Goal: Task Accomplishment & Management: Complete application form

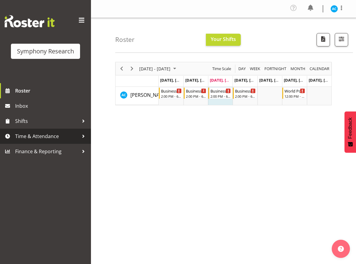
click at [26, 138] on span "Time & Attendance" at bounding box center [47, 136] width 64 height 9
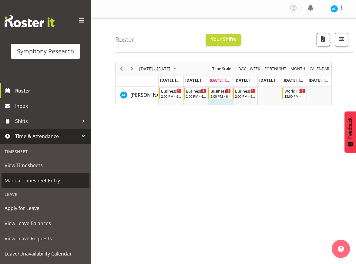
click at [52, 178] on span "Manual Timesheet Entry" at bounding box center [46, 180] width 82 height 9
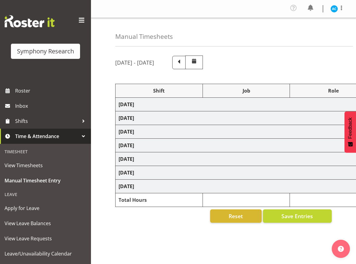
select select "26078"
select select "10499"
select select "47"
select select "26078"
select select "10499"
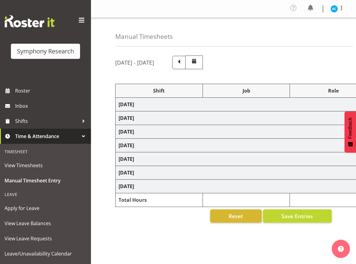
select select "47"
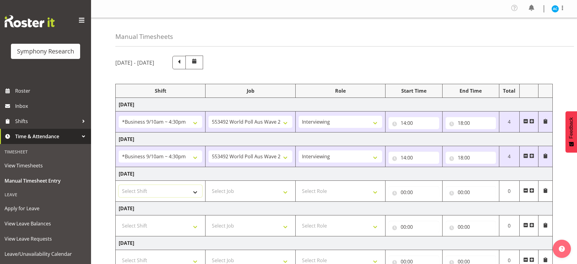
click at [181, 196] on select "Select Shift !!Weekend Residential (Roster IT Shift Label) *Business 9/10am ~ 4…" at bounding box center [160, 191] width 83 height 12
select select "26078"
click at [119, 185] on select "Select Shift !!Weekend Residential (Roster IT Shift Label) *Business 9/10am ~ 4…" at bounding box center [160, 191] width 83 height 12
click at [222, 186] on select "Select Job 550060 IF Admin 553492 World Poll Aus Wave 2 Main 2025 553493 World …" at bounding box center [249, 191] width 83 height 12
select select "10499"
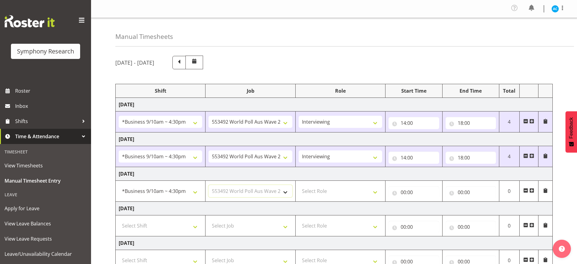
click at [208, 185] on select "Select Job 550060 IF Admin 553492 World Poll Aus Wave 2 Main 2025 553493 World …" at bounding box center [249, 191] width 83 height 12
click at [311, 191] on select "Select Role Briefing Interviewing" at bounding box center [340, 191] width 83 height 12
select select "47"
click at [299, 185] on select "Select Role Briefing Interviewing" at bounding box center [340, 191] width 83 height 12
click at [356, 188] on input "00:00" at bounding box center [413, 192] width 50 height 12
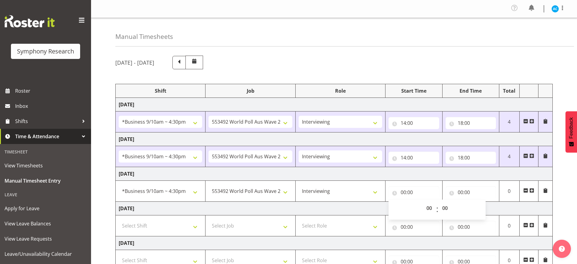
click at [356, 207] on div "00 01 02 03 04 05 06 07 08 09 10 11 12 13 14 15 16 17 18 19 20 21 22 23" at bounding box center [429, 209] width 14 height 15
click at [356, 211] on select "00 01 02 03 04 05 06 07 08 09 10 11 12 13 14 15 16 17 18 19 20 21 22 23" at bounding box center [430, 208] width 14 height 12
select select "13"
click at [356, 202] on select "00 01 02 03 04 05 06 07 08 09 10 11 12 13 14 15 16 17 18 19 20 21 22 23" at bounding box center [430, 208] width 14 height 12
type input "13:00"
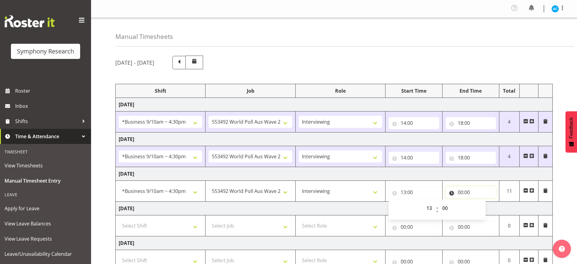
click at [356, 190] on input "00:00" at bounding box center [470, 192] width 50 height 12
click at [356, 208] on select "00 01 02 03 04 05 06 07 08 09 10 11 12 13 14 15 16 17 18 19 20 21 22 23" at bounding box center [487, 208] width 14 height 12
select select "17"
click at [356, 202] on select "00 01 02 03 04 05 06 07 08 09 10 11 12 13 14 15 16 17 18 19 20 21 22 23" at bounding box center [487, 208] width 14 height 12
type input "17:00"
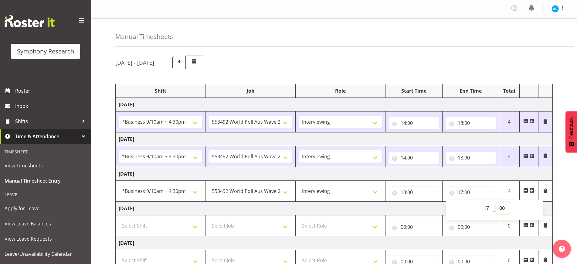
click at [356, 211] on select "00 01 02 03 04 05 06 07 08 09 10 11 12 13 14 15 16 17 18 19 20 21 22 23 24 25 2…" at bounding box center [503, 208] width 14 height 12
select select "15"
click at [356, 202] on select "00 01 02 03 04 05 06 07 08 09 10 11 12 13 14 15 16 17 18 19 20 21 22 23 24 25 2…" at bounding box center [503, 208] width 14 height 12
type input "17:15"
click at [356, 197] on div "[DATE] - [DATE] Shift Job Role Start Time End Time Total [DATE] !!Weekend Resid…" at bounding box center [345, 212] width 461 height 323
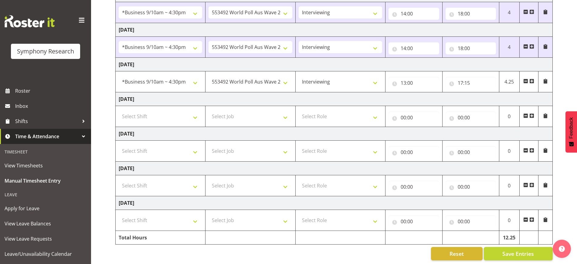
scroll to position [110, 0]
click at [356, 250] on span "Save Entries" at bounding box center [518, 253] width 32 height 8
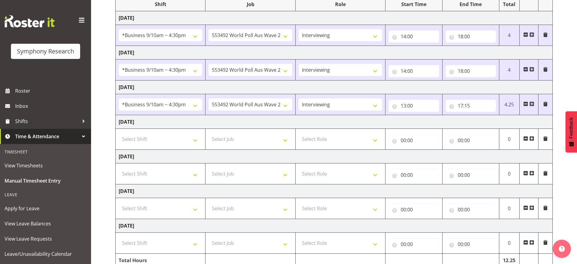
scroll to position [116, 0]
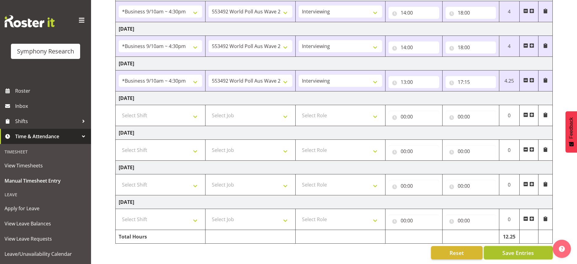
click at [356, 248] on span "Save Entries" at bounding box center [518, 252] width 32 height 8
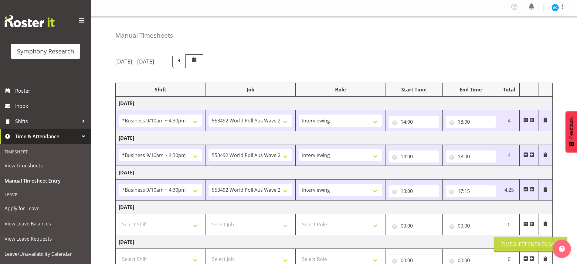
scroll to position [0, 0]
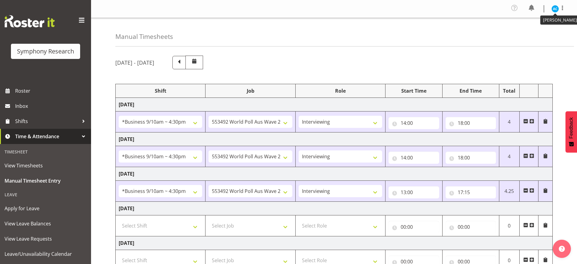
click at [356, 8] on img at bounding box center [554, 8] width 7 height 7
click at [356, 33] on link "Log Out" at bounding box center [537, 33] width 58 height 11
